Goal: Transaction & Acquisition: Obtain resource

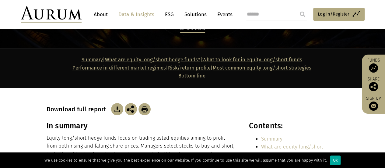
scroll to position [77, 0]
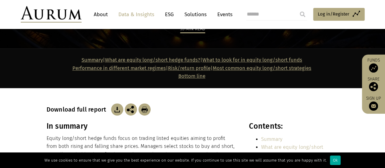
click at [111, 109] on img at bounding box center [117, 109] width 12 height 12
click at [208, 41] on div "33 min read" at bounding box center [193, 37] width 292 height 24
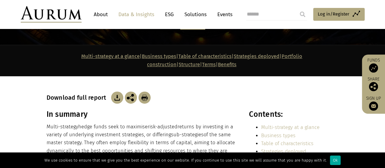
scroll to position [94, 0]
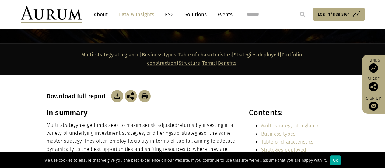
click at [116, 90] on img at bounding box center [117, 96] width 12 height 12
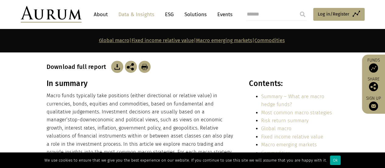
scroll to position [103, 0]
click at [115, 67] on img at bounding box center [117, 67] width 12 height 12
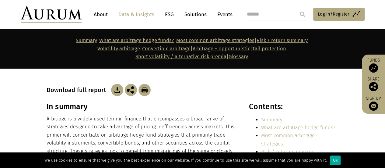
scroll to position [90, 0]
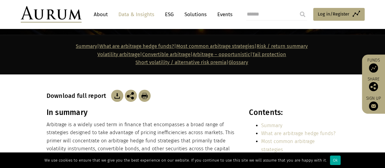
click at [115, 97] on img at bounding box center [117, 95] width 12 height 12
click at [187, 80] on div "Download full report" at bounding box center [193, 87] width 292 height 27
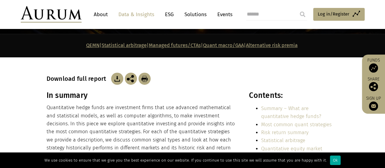
scroll to position [92, 0]
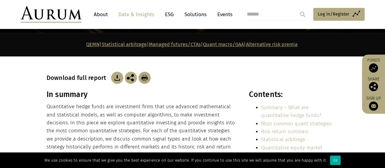
click at [118, 76] on img at bounding box center [117, 78] width 12 height 12
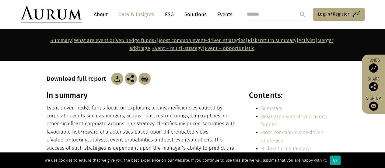
scroll to position [99, 0]
click at [116, 80] on img at bounding box center [117, 78] width 12 height 12
